Goal: Transaction & Acquisition: Purchase product/service

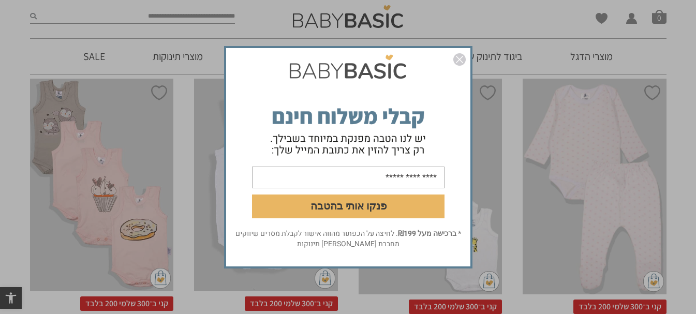
click at [458, 60] on img "סגור" at bounding box center [459, 59] width 12 height 12
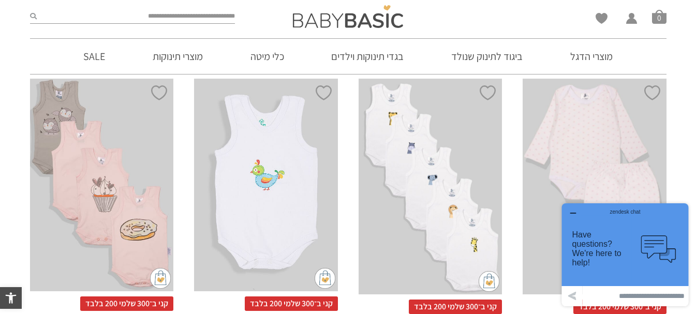
click at [573, 212] on icon "button" at bounding box center [573, 213] width 8 height 8
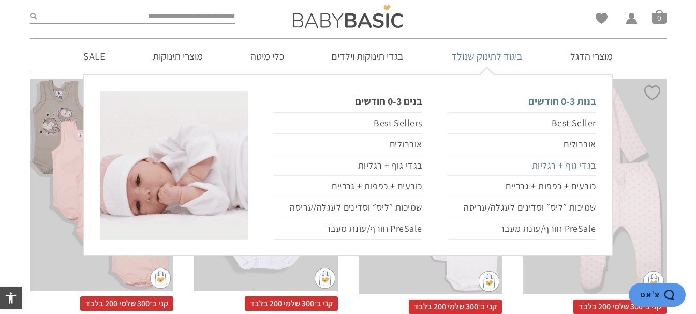
click at [541, 171] on link "בגדי גוף + רגליות" at bounding box center [522, 165] width 148 height 21
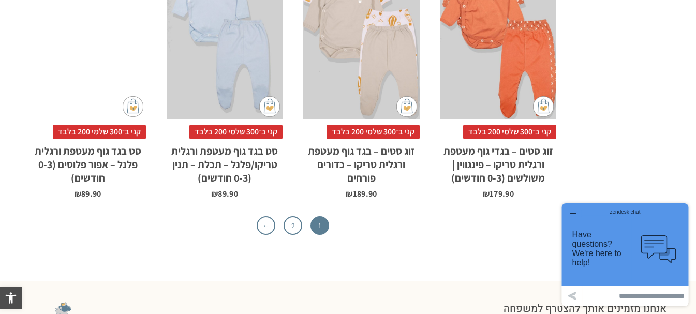
scroll to position [3363, 0]
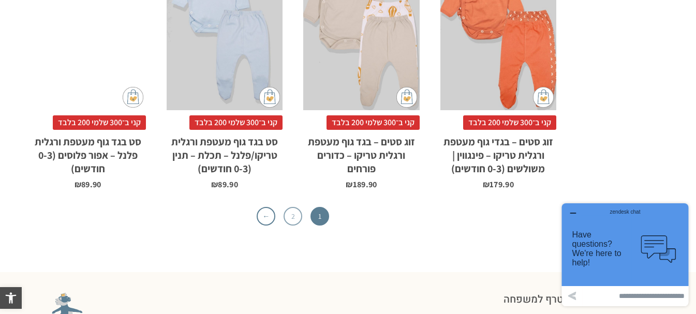
click at [293, 207] on link "2" at bounding box center [293, 216] width 19 height 19
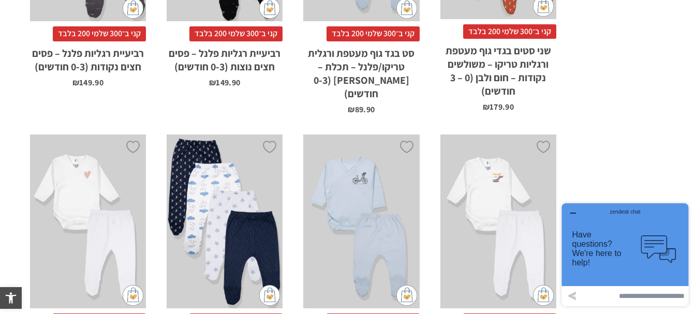
scroll to position [673, 0]
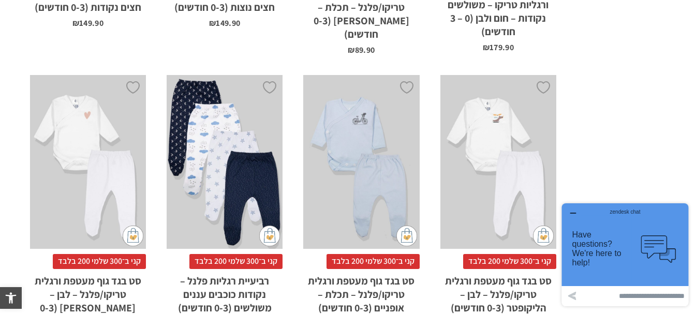
click at [381, 179] on div "x בחירת סוג בד טריקו (עונת מעבר/קיץ) פלנל (חורף)" at bounding box center [361, 162] width 116 height 174
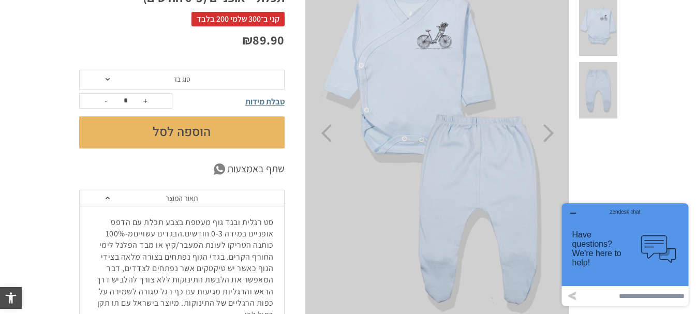
scroll to position [193, 0]
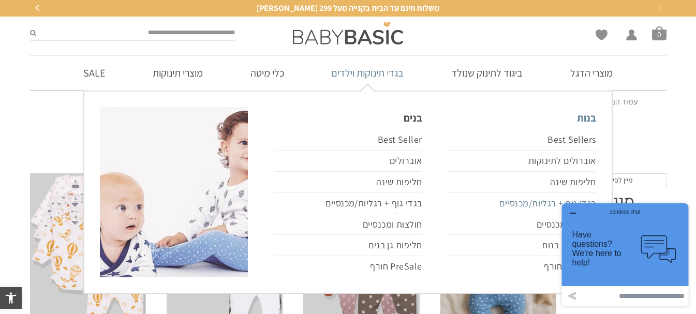
click at [479, 206] on link "בגדי גוף + רגליות/מכנסיים" at bounding box center [522, 203] width 148 height 21
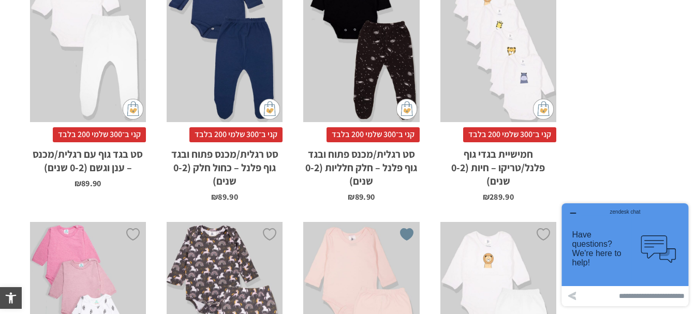
scroll to position [482, 0]
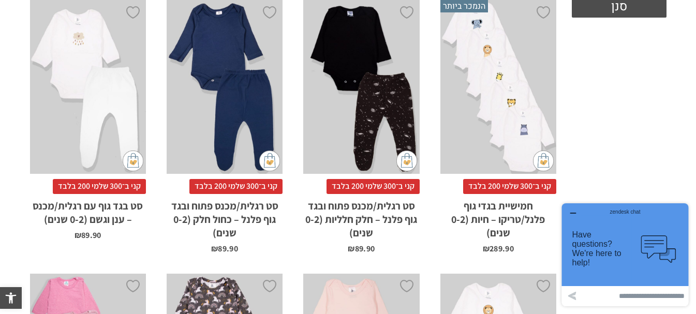
click at [262, 102] on div "x בחירת מידה 0-3m 3-6m 6-12m 12-18m 18-24m" at bounding box center [225, 87] width 116 height 174
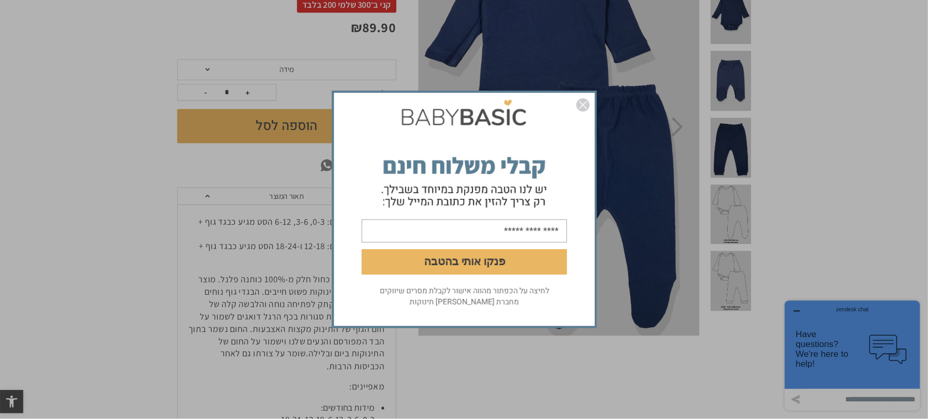
scroll to position [212, 0]
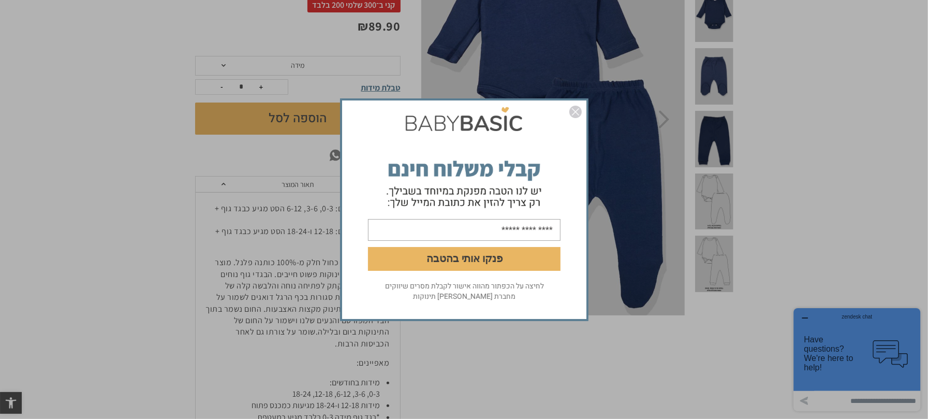
drag, startPoint x: 88, startPoint y: 1, endPoint x: 574, endPoint y: 111, distance: 498.1
click at [574, 111] on img "סגור" at bounding box center [575, 112] width 12 height 12
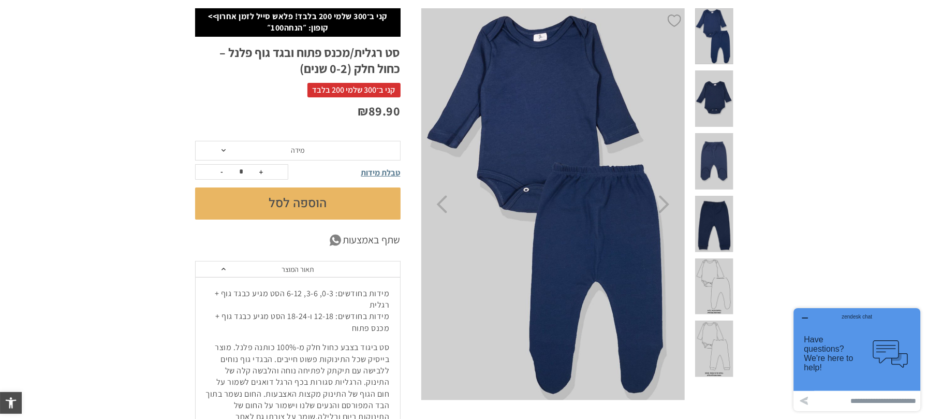
scroll to position [125, 0]
